Goal: Transaction & Acquisition: Purchase product/service

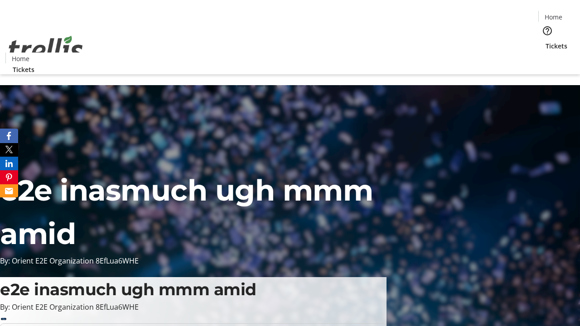
click at [546, 41] on span "Tickets" at bounding box center [557, 46] width 22 height 10
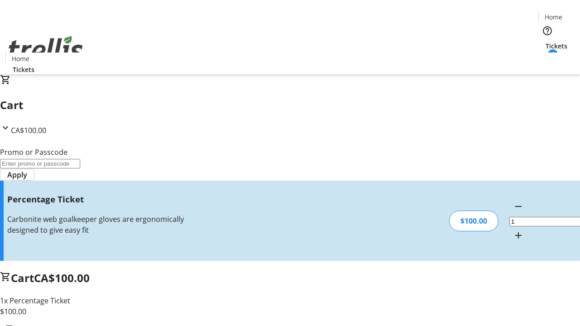
type input "BAR"
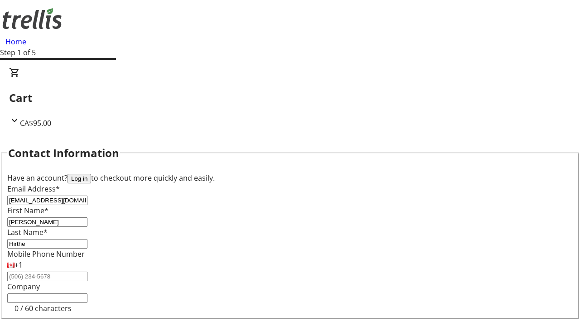
type input "Hirthe"
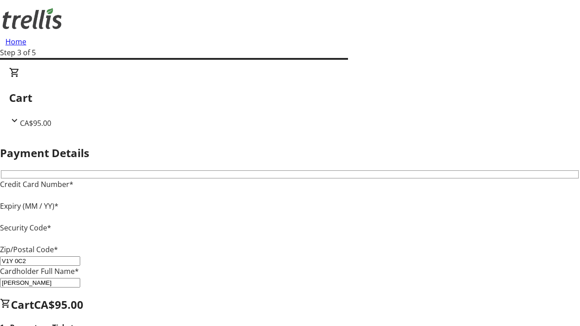
type input "V1Y 0C2"
